Goal: Information Seeking & Learning: Learn about a topic

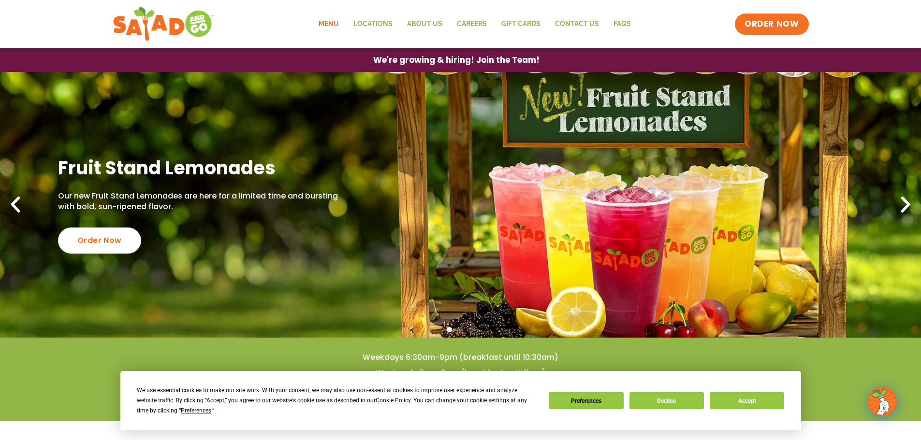
click at [336, 24] on link "Menu" at bounding box center [328, 24] width 35 height 22
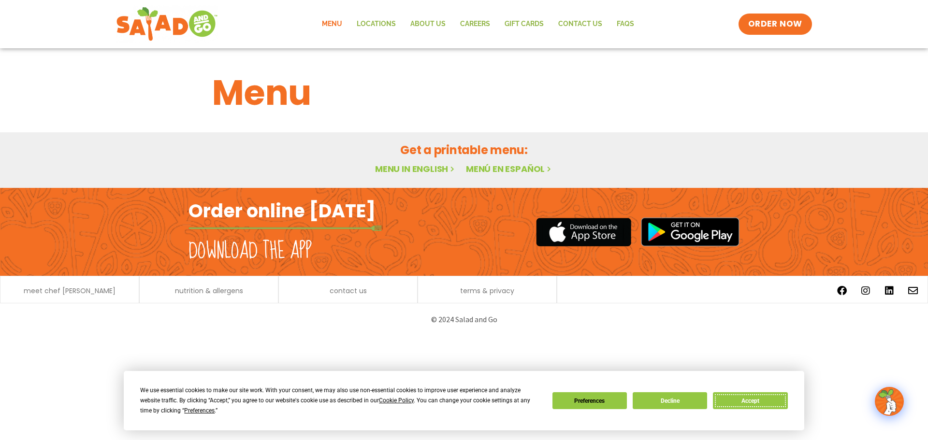
click at [754, 399] on button "Accept" at bounding box center [750, 400] width 74 height 17
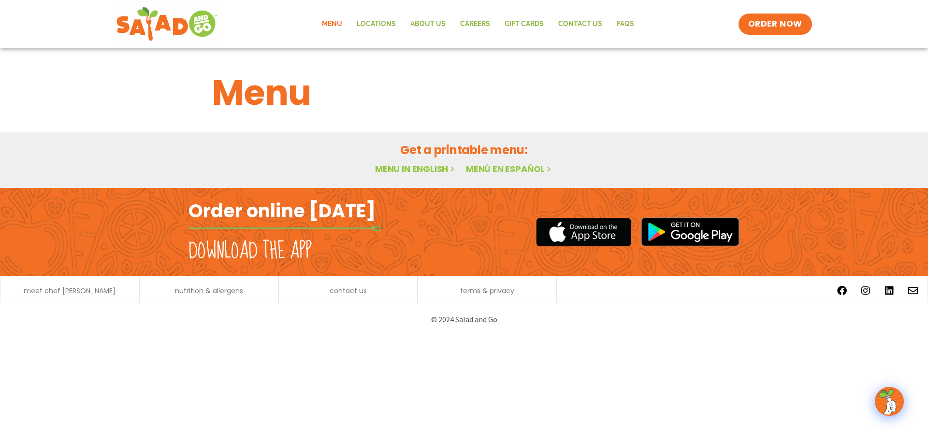
click at [409, 167] on link "Menu in English" at bounding box center [415, 169] width 81 height 12
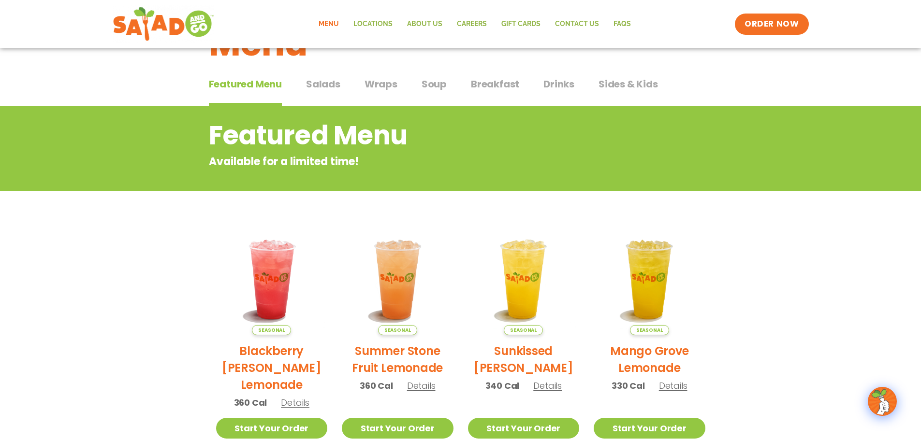
scroll to position [48, 0]
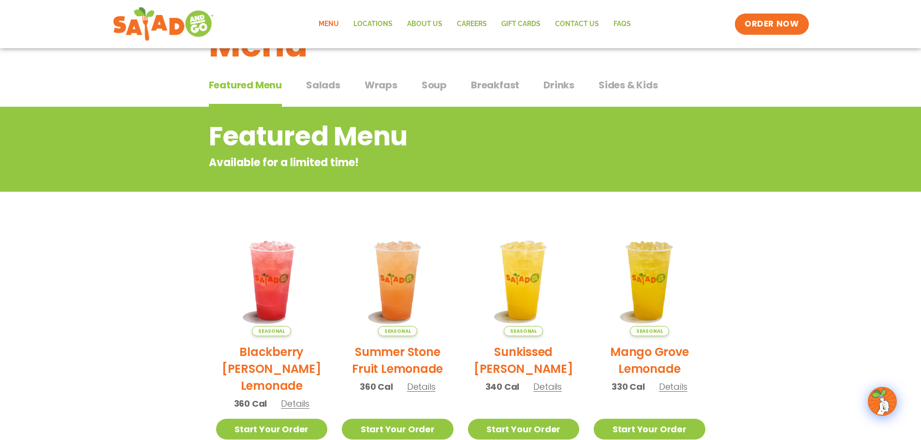
click at [435, 87] on span "Soup" at bounding box center [433, 85] width 25 height 14
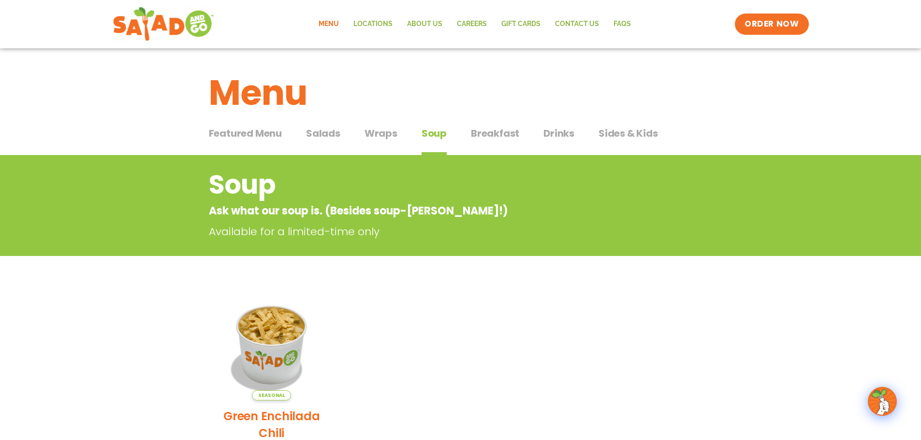
click at [376, 137] on span "Wraps" at bounding box center [380, 133] width 33 height 14
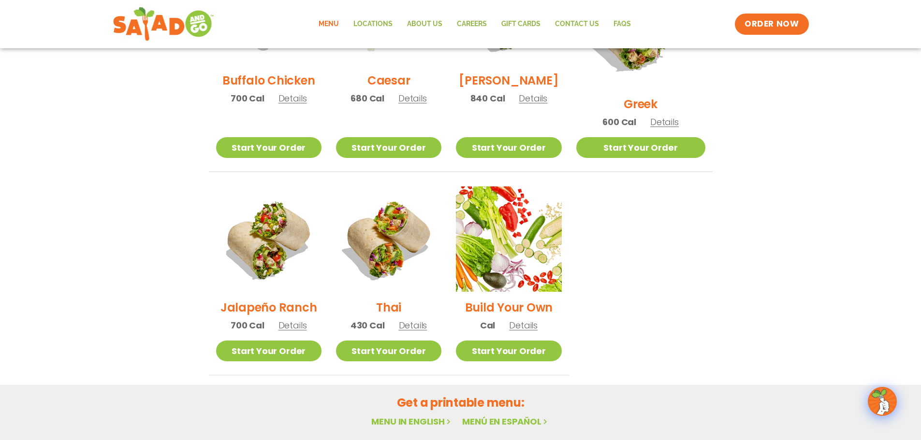
scroll to position [628, 0]
